Goal: Transaction & Acquisition: Purchase product/service

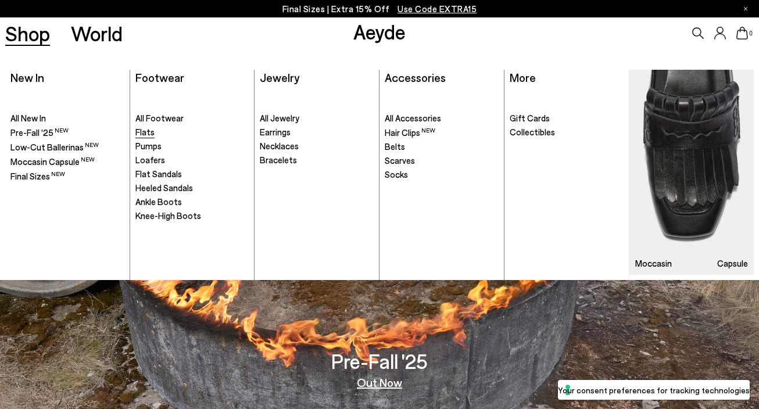
click at [142, 130] on span "Flats" at bounding box center [144, 132] width 19 height 10
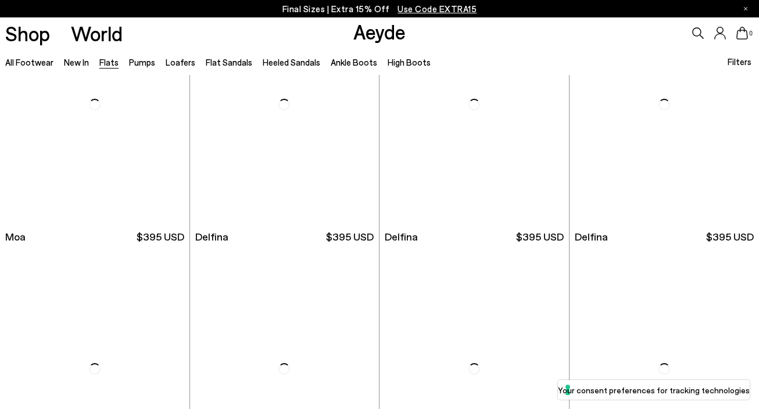
scroll to position [1963, 0]
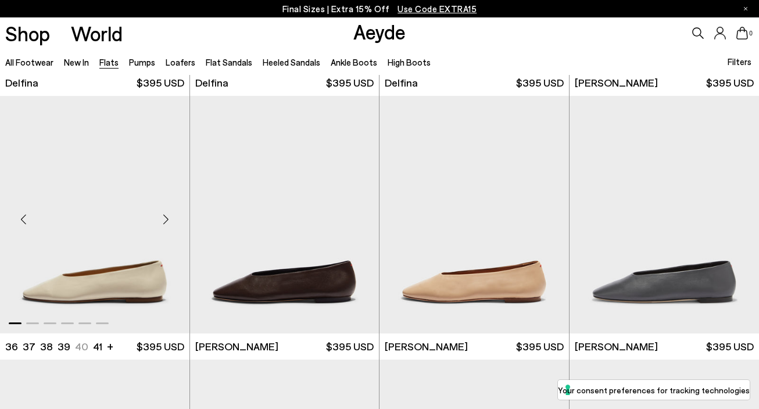
scroll to position [2359, 0]
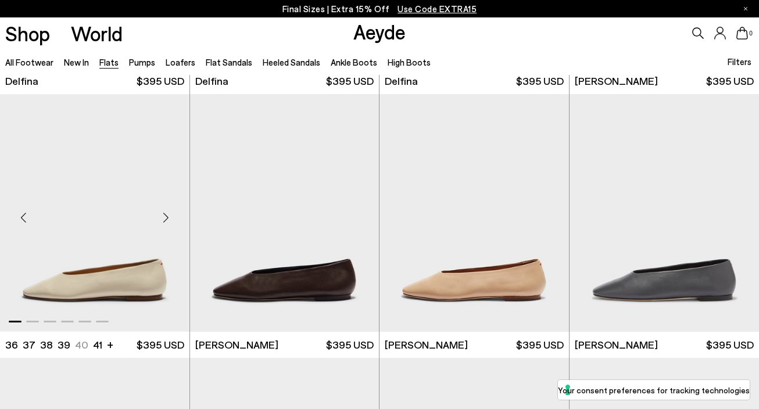
click at [127, 252] on img "1 / 6" at bounding box center [95, 213] width 190 height 238
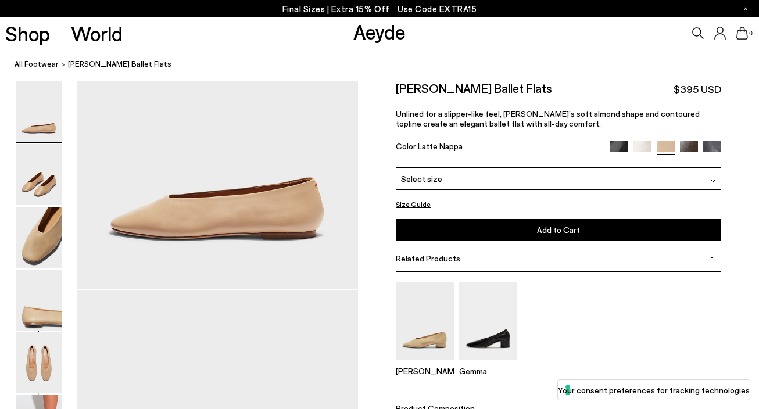
scroll to position [135, 0]
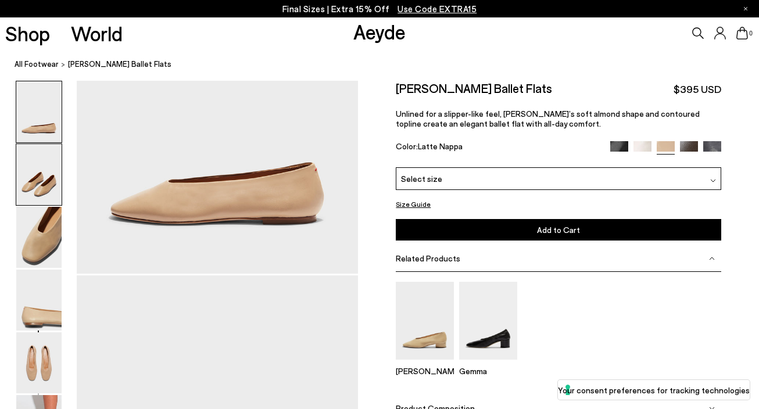
click at [29, 170] on img at bounding box center [38, 174] width 45 height 61
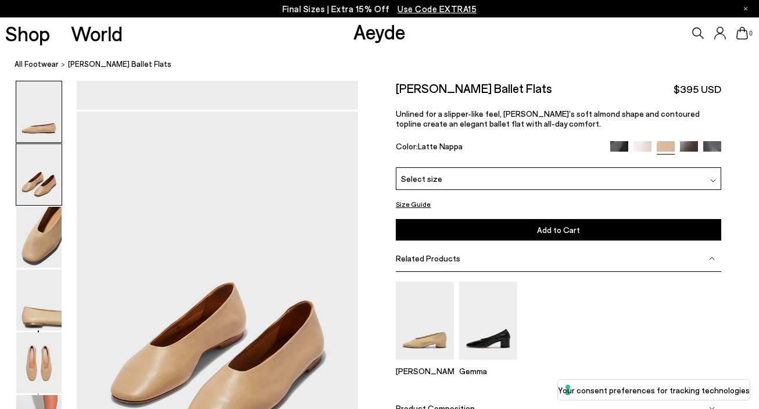
scroll to position [331, 0]
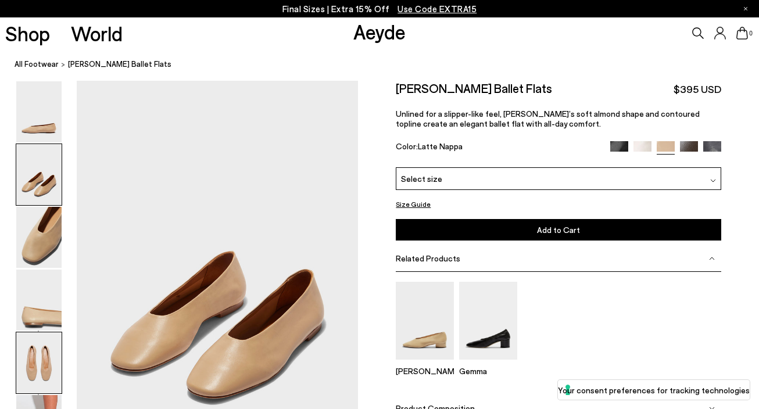
click at [41, 362] on img at bounding box center [38, 363] width 45 height 61
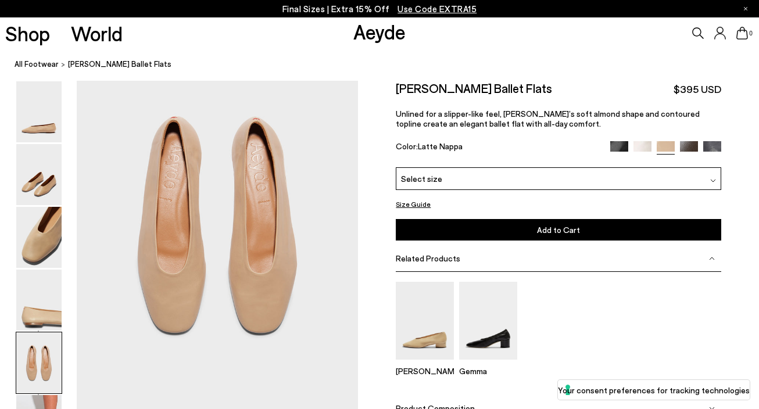
scroll to position [1506, 0]
